Goal: Transaction & Acquisition: Purchase product/service

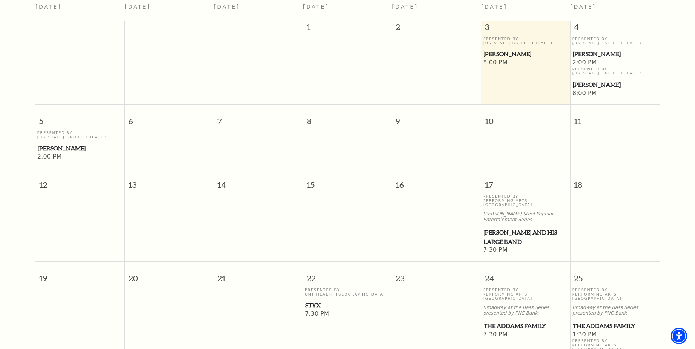
scroll to position [216, 0]
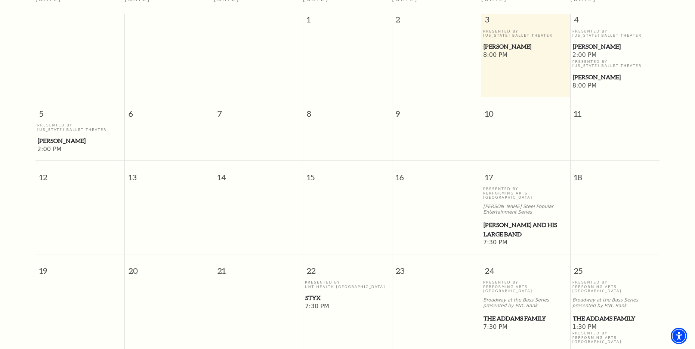
click at [503, 222] on span "[PERSON_NAME] and his Large Band" at bounding box center [526, 229] width 84 height 18
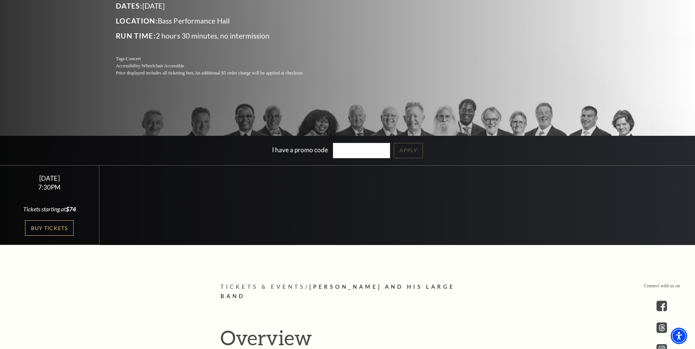
scroll to position [112, 0]
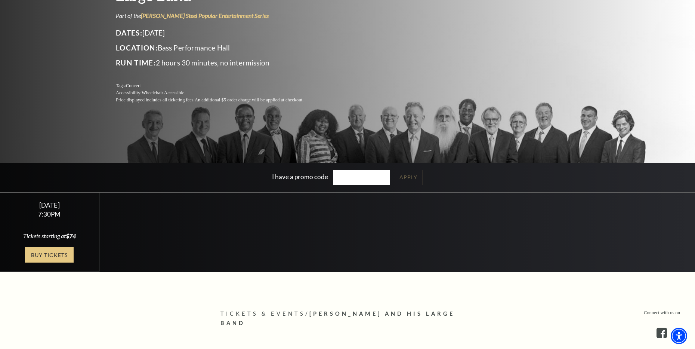
click at [62, 256] on link "Buy Tickets" at bounding box center [49, 254] width 49 height 15
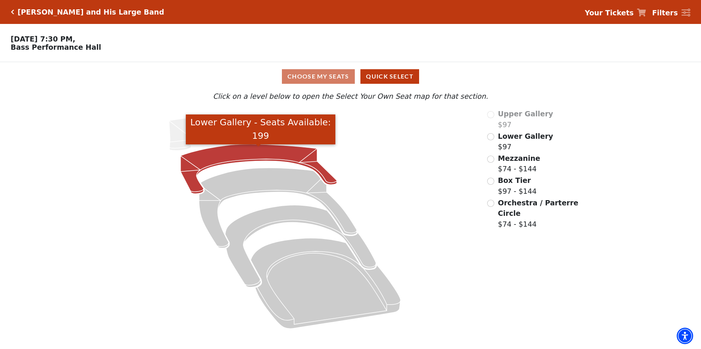
click at [273, 153] on icon "Lower Gallery - Seats Available: 199" at bounding box center [259, 169] width 156 height 50
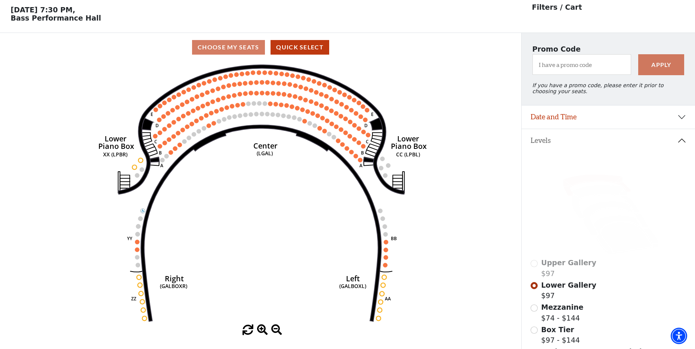
scroll to position [35, 0]
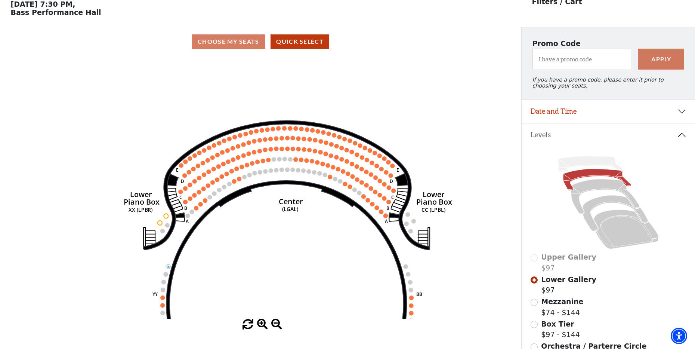
drag, startPoint x: 261, startPoint y: 116, endPoint x: 286, endPoint y: 184, distance: 72.2
click at [284, 172] on use "Seat Selected" at bounding box center [281, 169] width 5 height 5
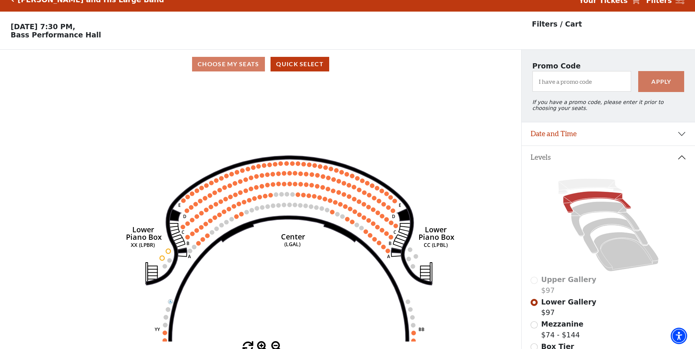
scroll to position [0, 0]
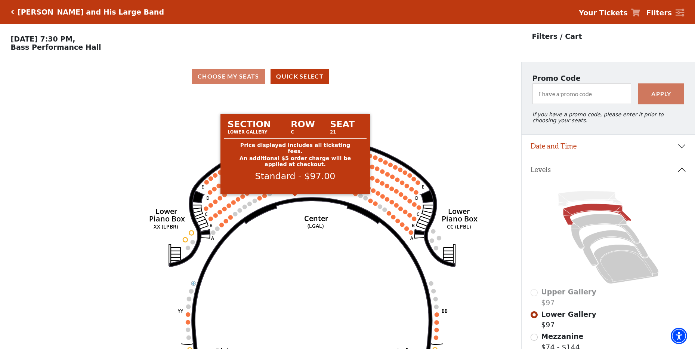
drag, startPoint x: 296, startPoint y: 197, endPoint x: 319, endPoint y: 165, distance: 39.4
click at [319, 166] on body "Skip to main content Enable accessibility for low vision Open the accessibility…" at bounding box center [347, 174] width 695 height 349
